Goal: Information Seeking & Learning: Learn about a topic

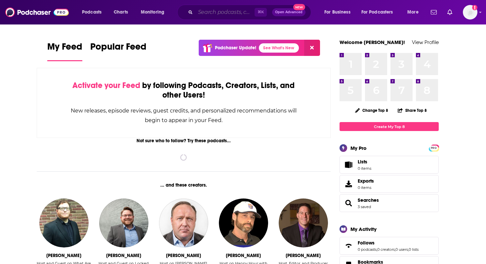
click at [232, 12] on input "Search podcasts, credits, & more..." at bounding box center [224, 12] width 59 height 11
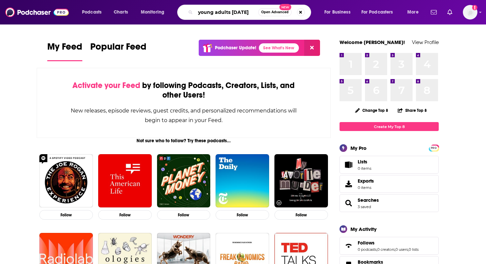
type input "young adults [DATE]"
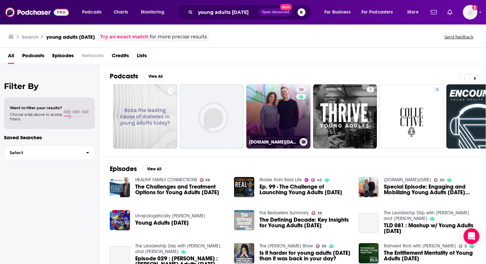
click at [280, 108] on link "30 [DOMAIN_NAME][DATE]" at bounding box center [278, 116] width 64 height 64
